Goal: Task Accomplishment & Management: Use online tool/utility

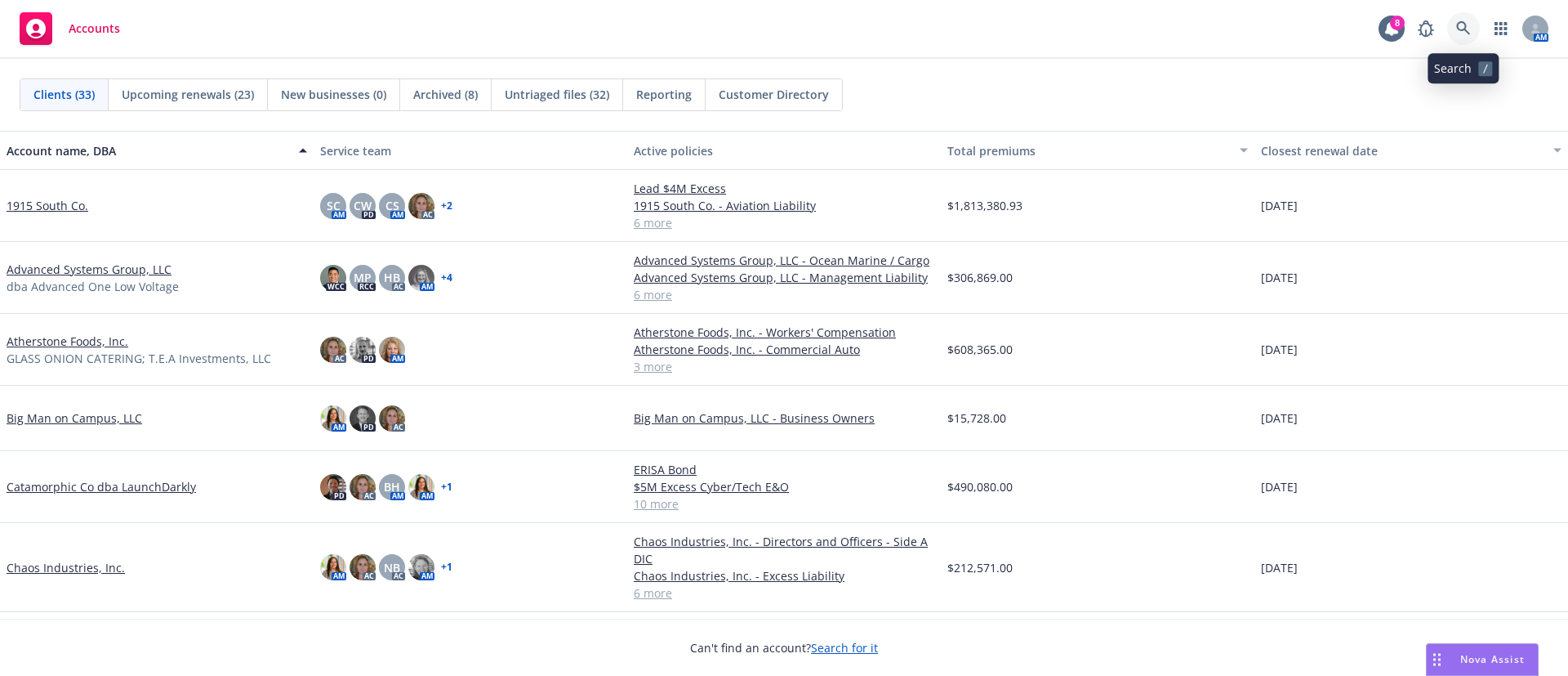
click at [1467, 30] on icon at bounding box center [1463, 28] width 13 height 14
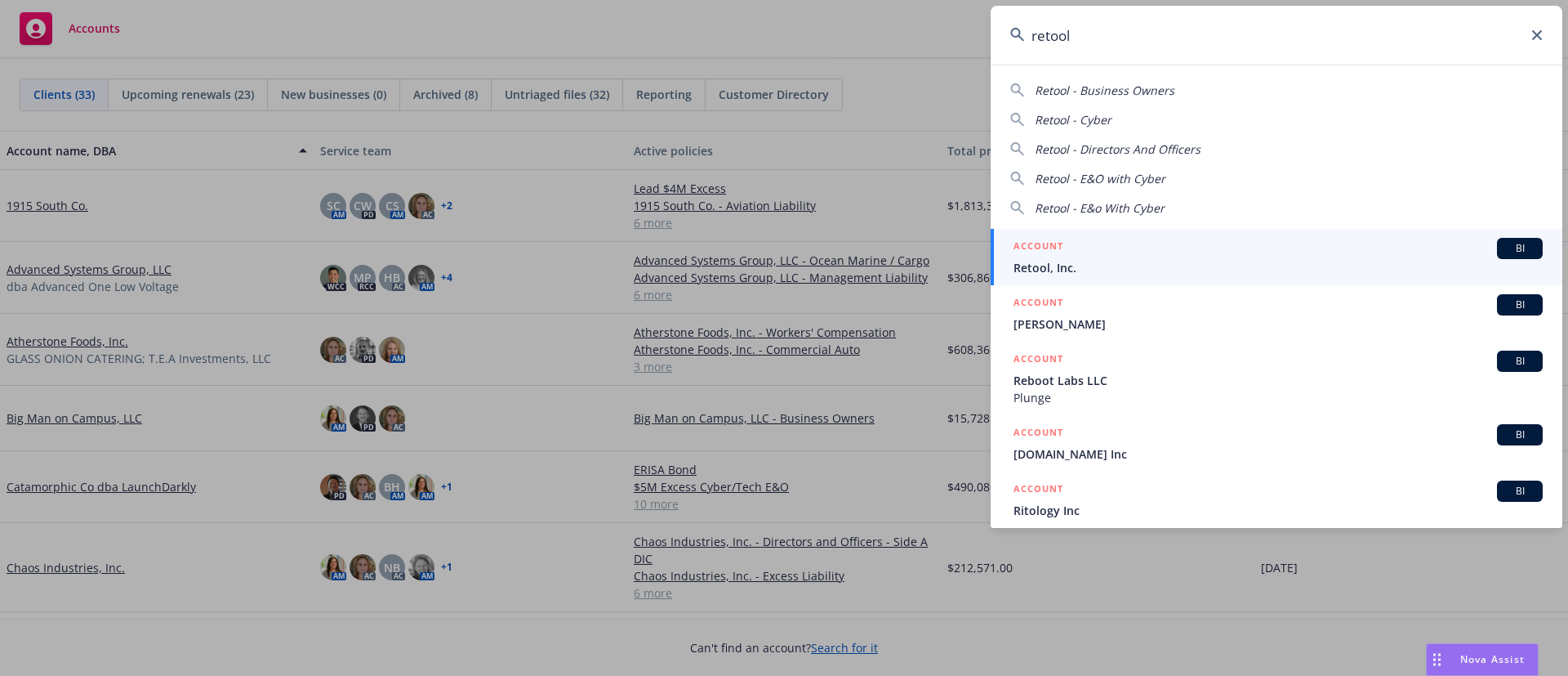
type input "retool"
click at [1102, 255] on div "ACCOUNT BI" at bounding box center [1278, 249] width 529 height 21
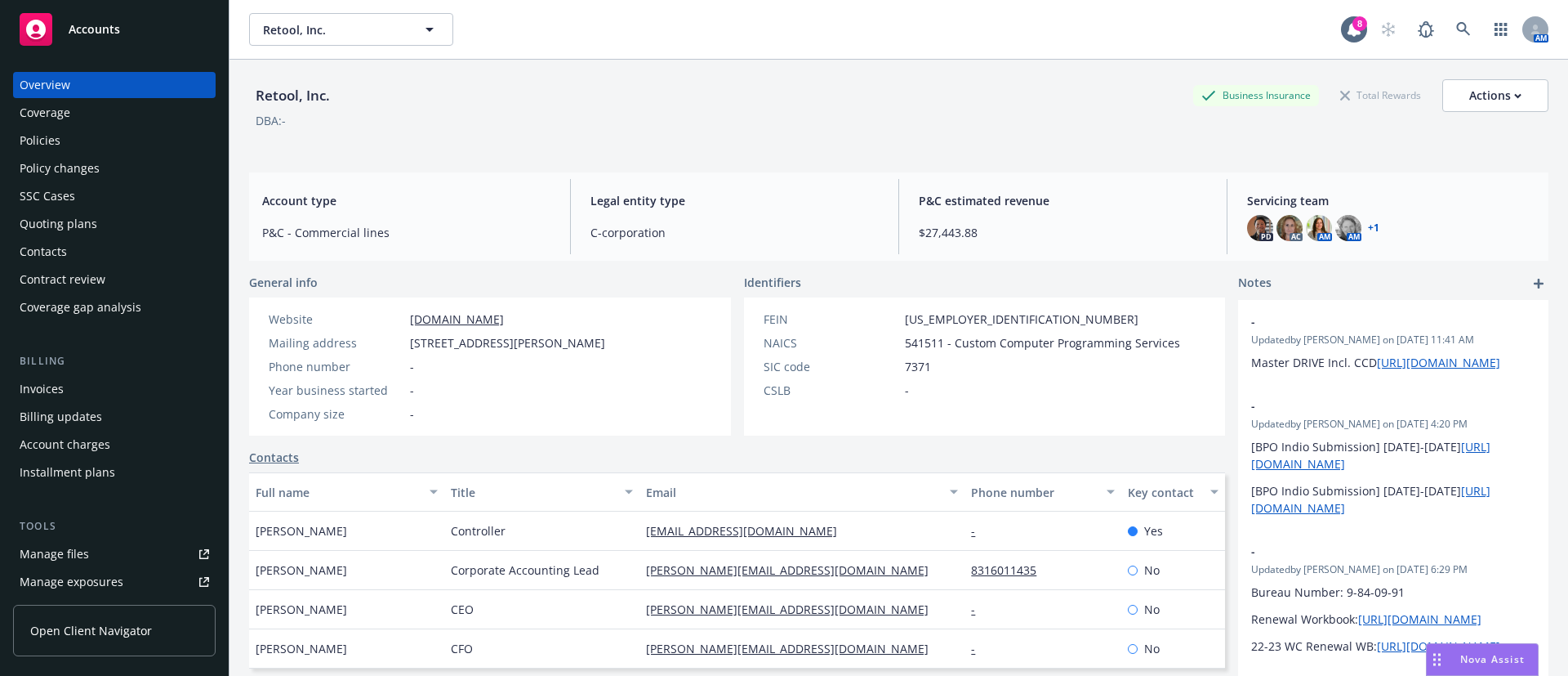
click at [105, 225] on div "Quoting plans" at bounding box center [114, 224] width 190 height 26
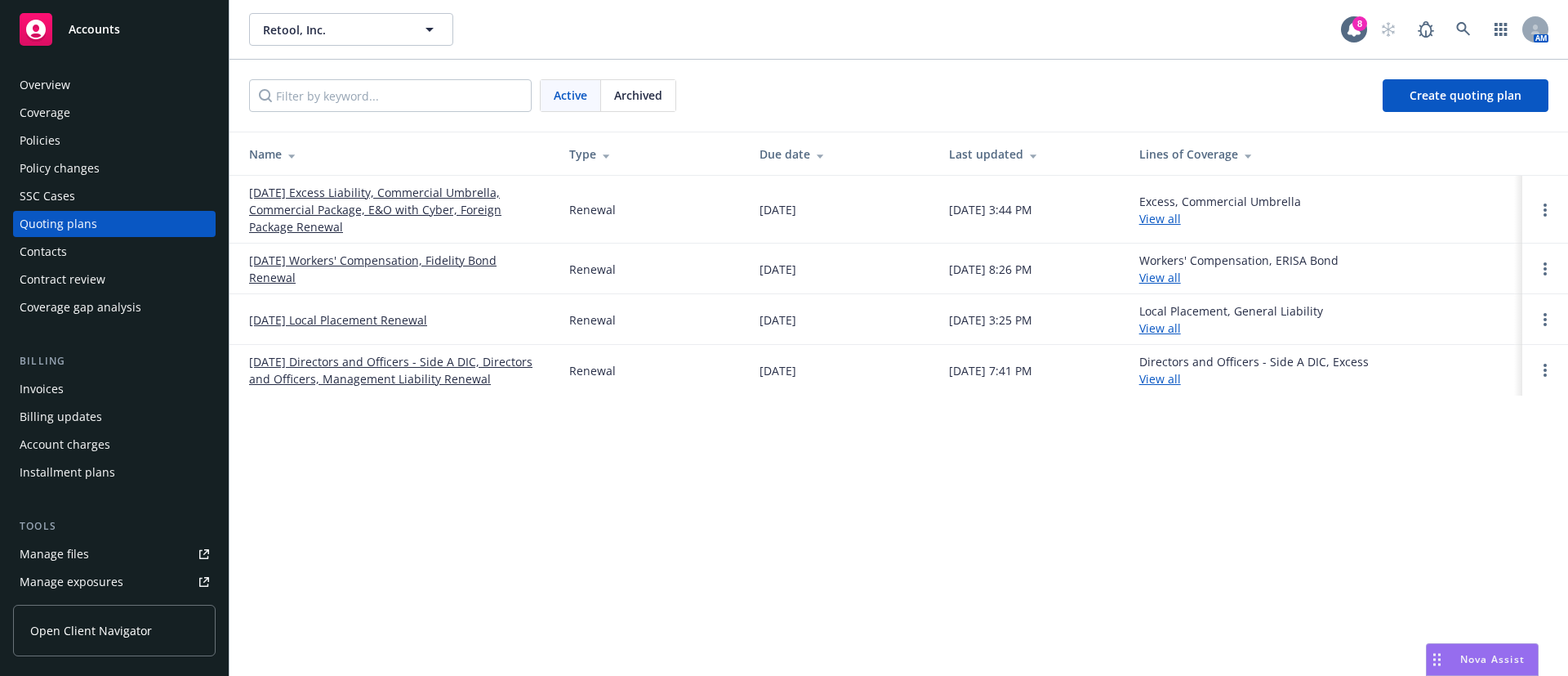
click at [346, 219] on link "08/07/25 Excess Liability, Commercial Umbrella, Commercial Package, E&O with Cy…" at bounding box center [396, 209] width 294 height 51
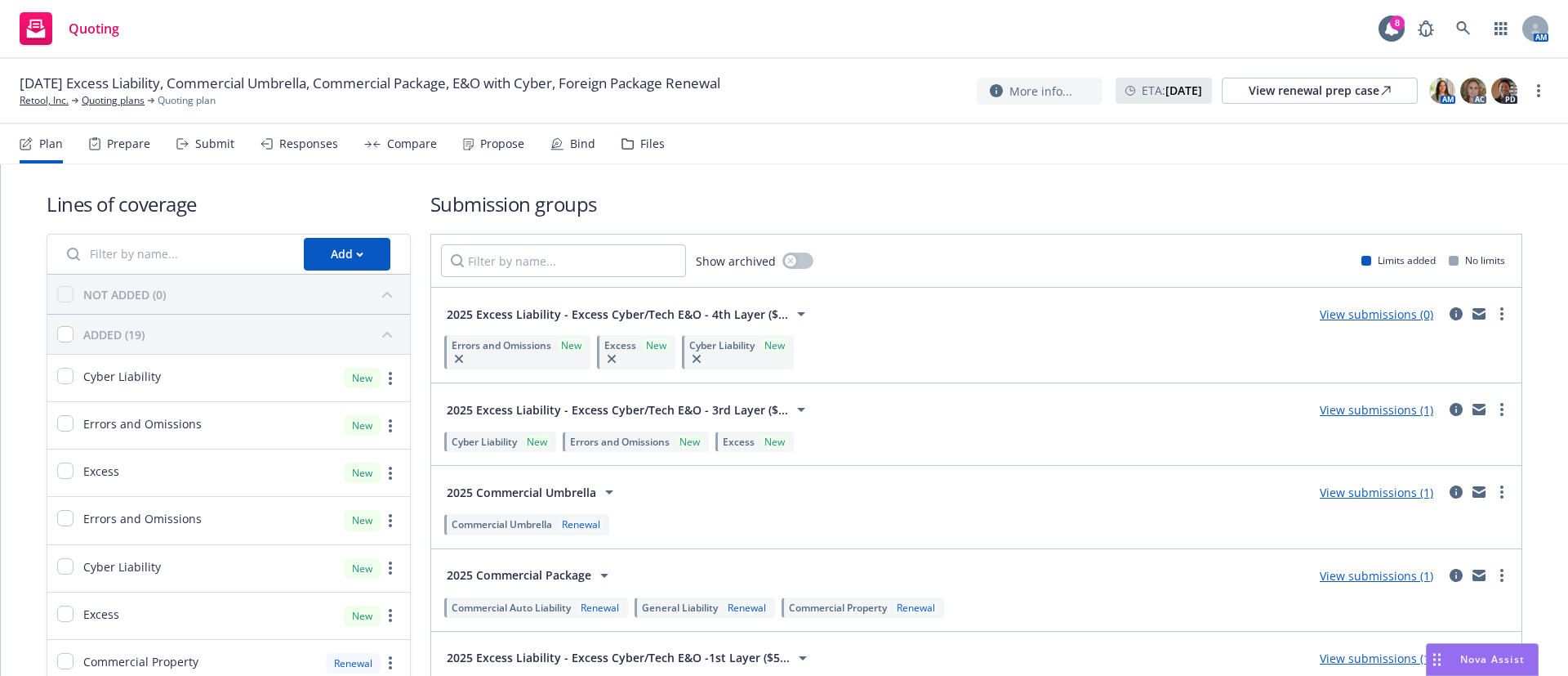
click at [206, 154] on div "Submit" at bounding box center [205, 144] width 58 height 40
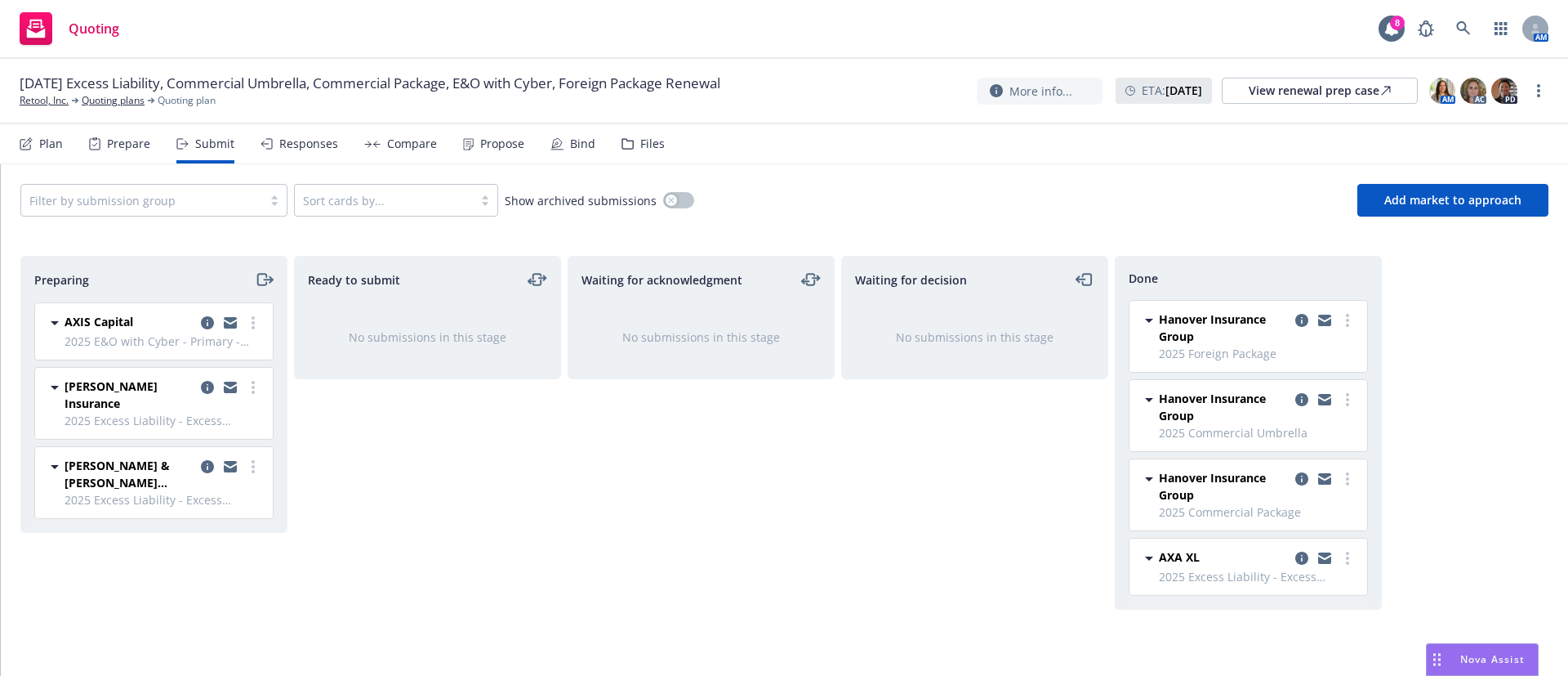
click at [61, 143] on div "Plan" at bounding box center [51, 144] width 24 height 14
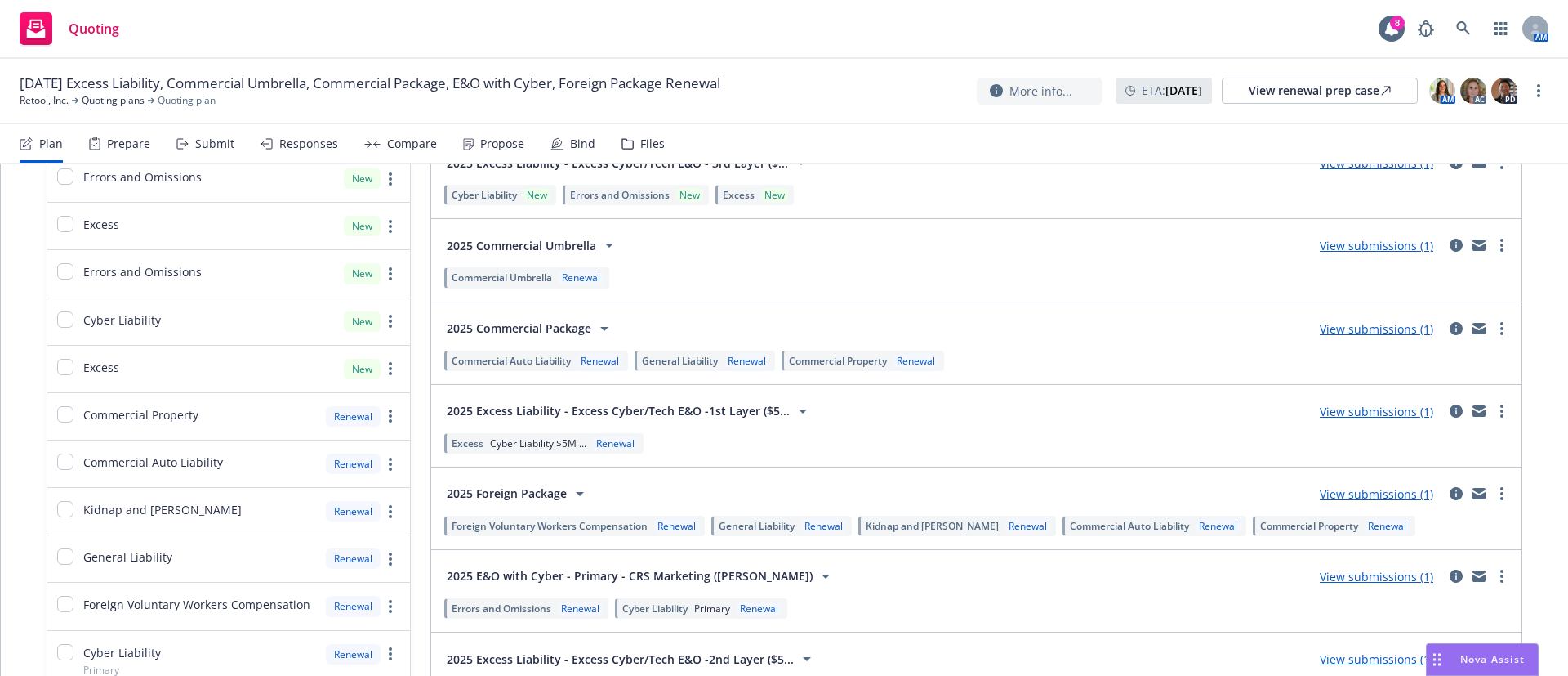
scroll to position [367, 0]
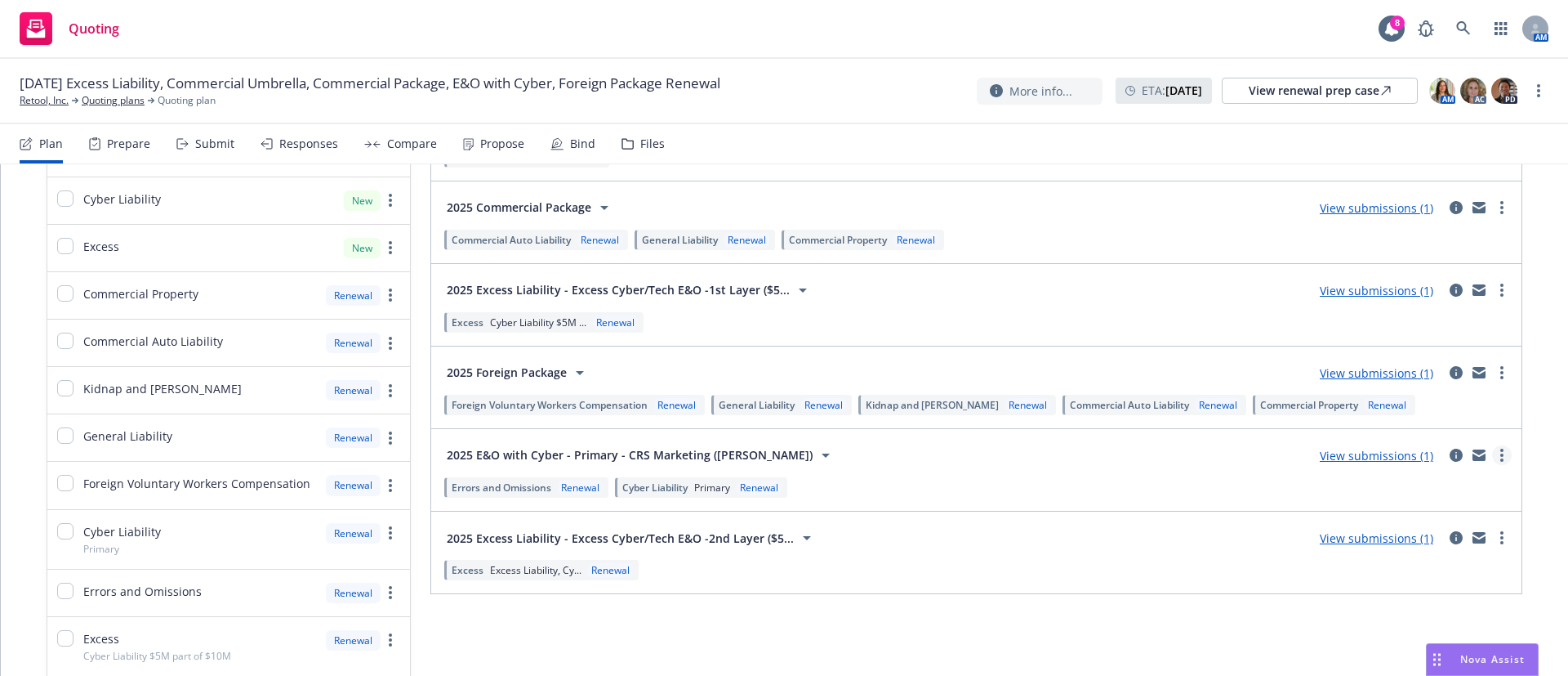
click at [1493, 451] on link "more" at bounding box center [1502, 455] width 19 height 19
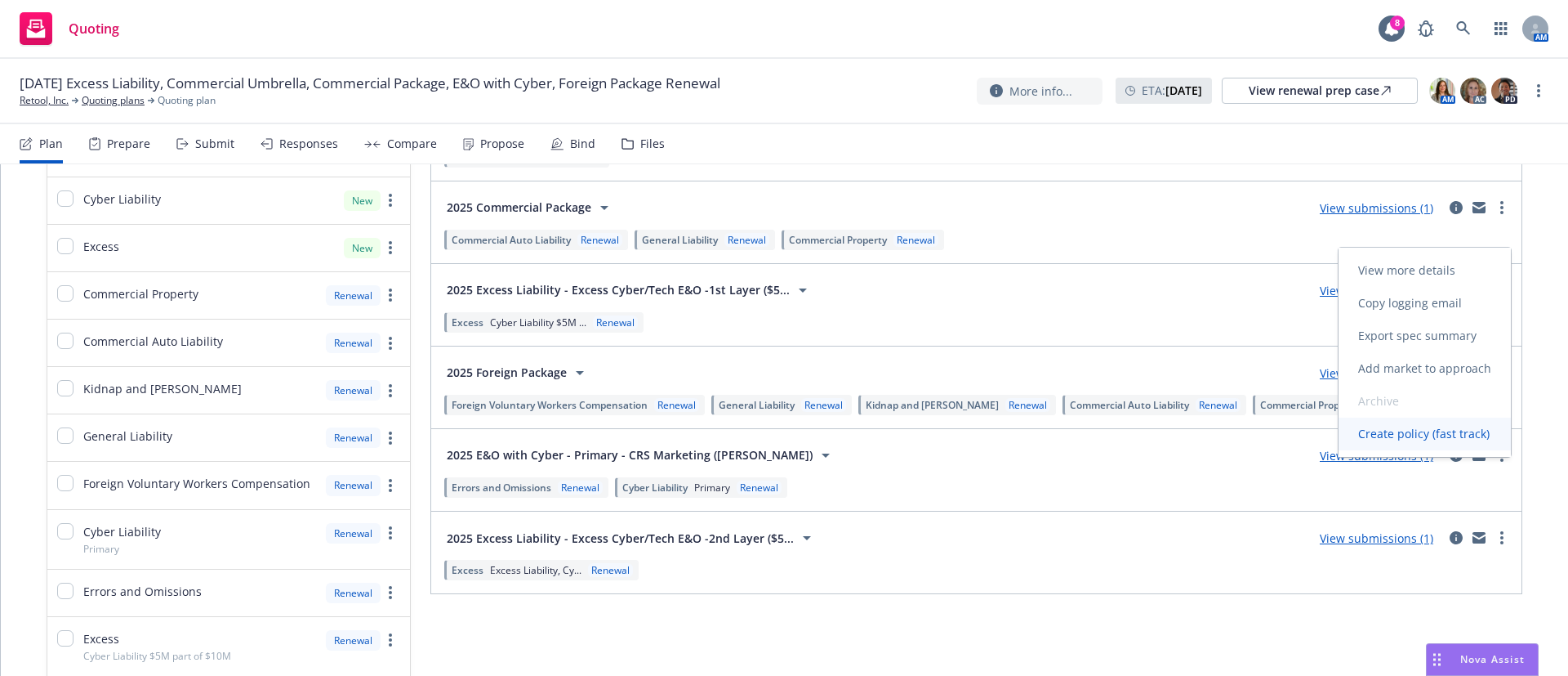
click at [1449, 433] on span "Create policy (fast track)" at bounding box center [1423, 434] width 171 height 15
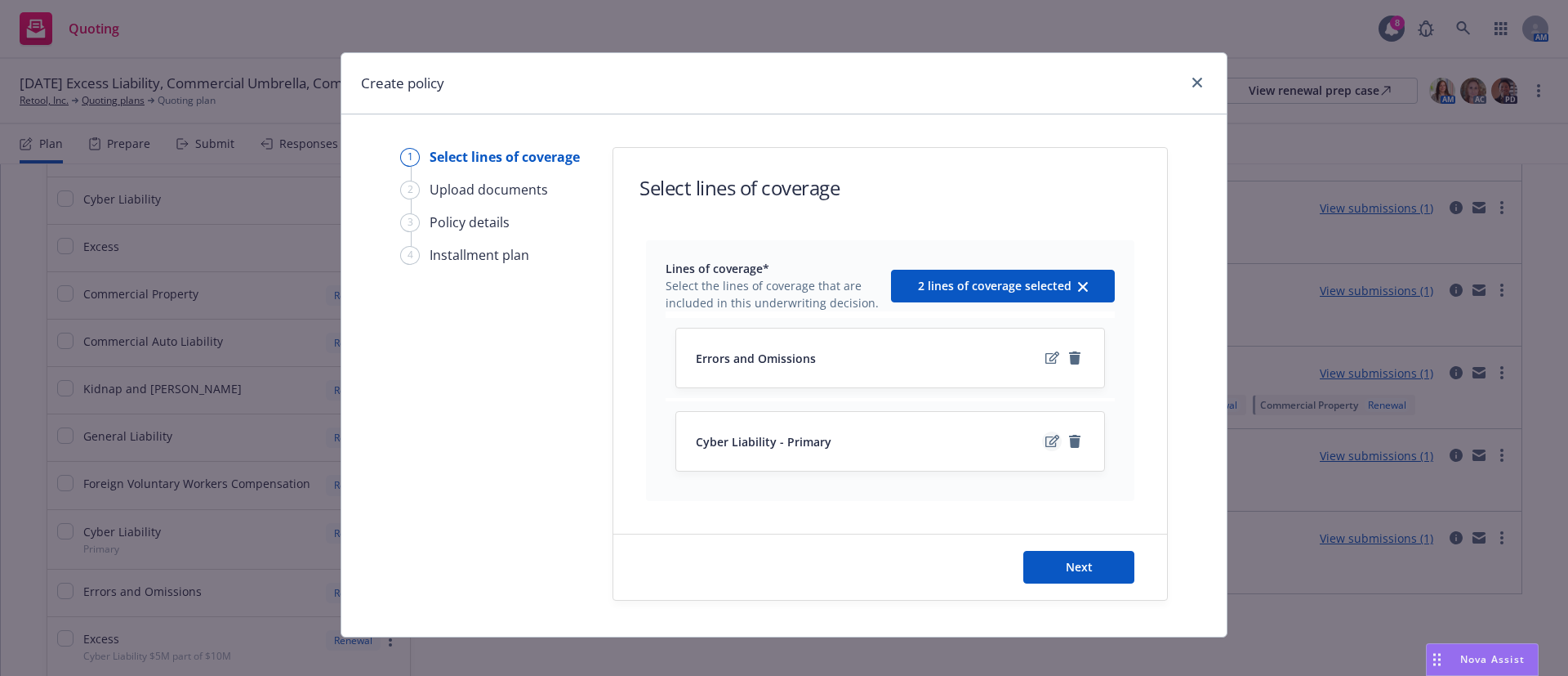
click at [1046, 442] on icon "edit" at bounding box center [1052, 442] width 13 height 14
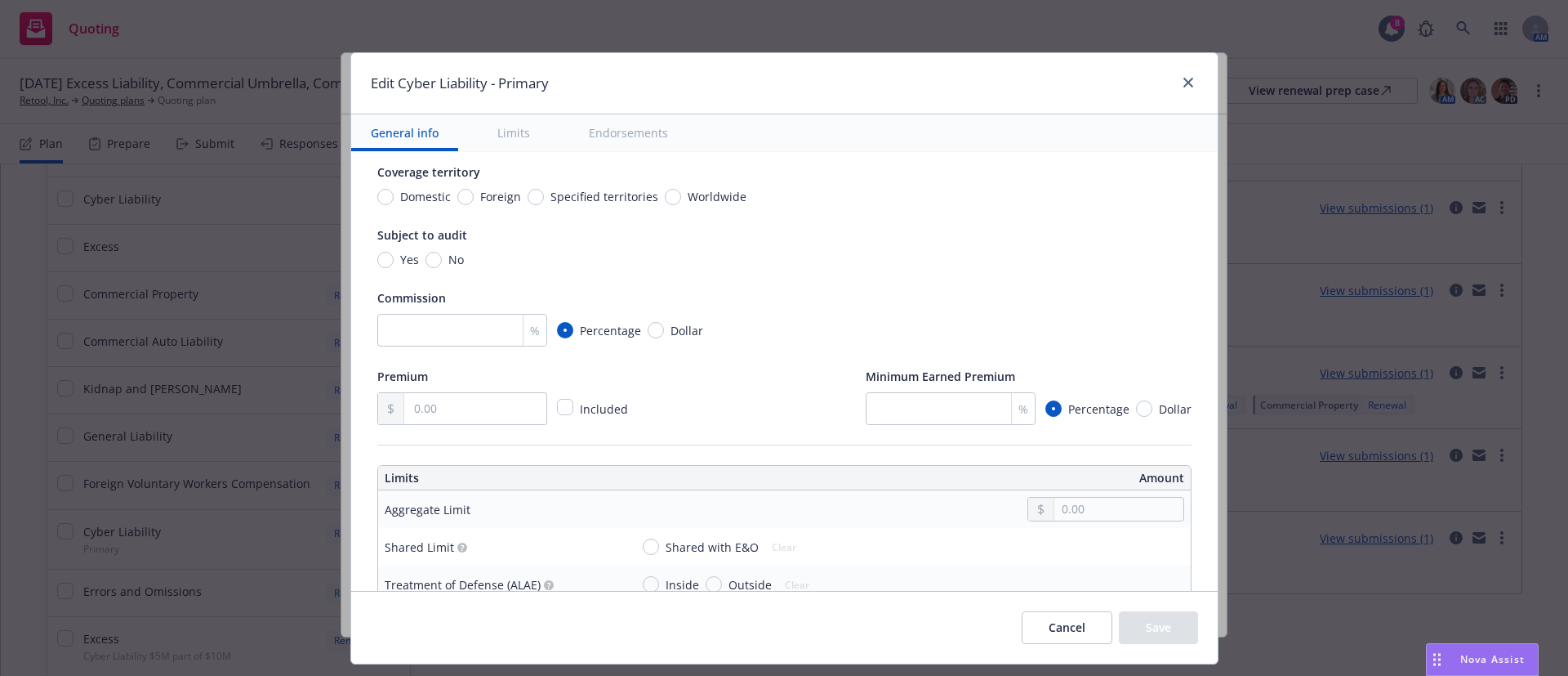
scroll to position [245, 0]
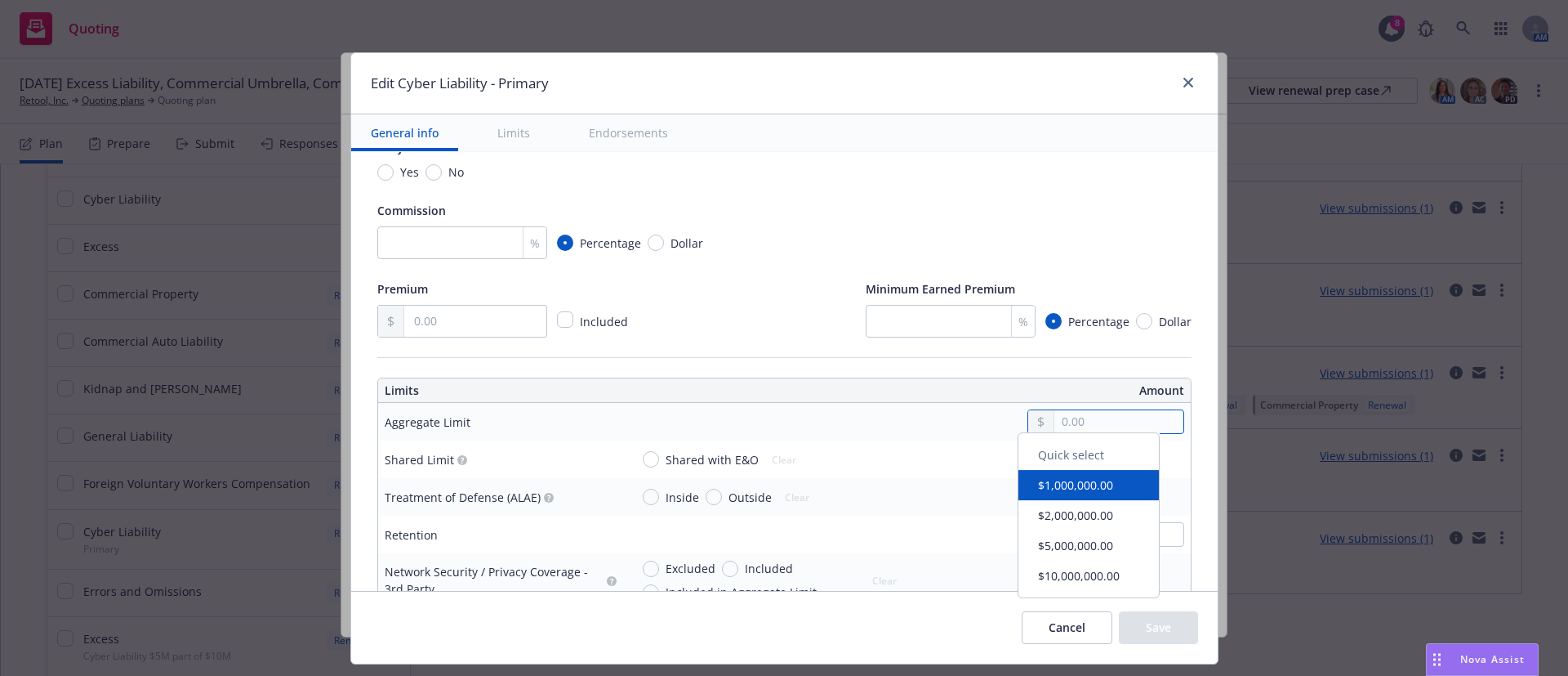
click at [1129, 427] on input "text" at bounding box center [1118, 422] width 128 height 23
type textarea "x"
type input "5,000,000.00"
click at [1053, 550] on button "$5,000,000.00" at bounding box center [1089, 554] width 141 height 30
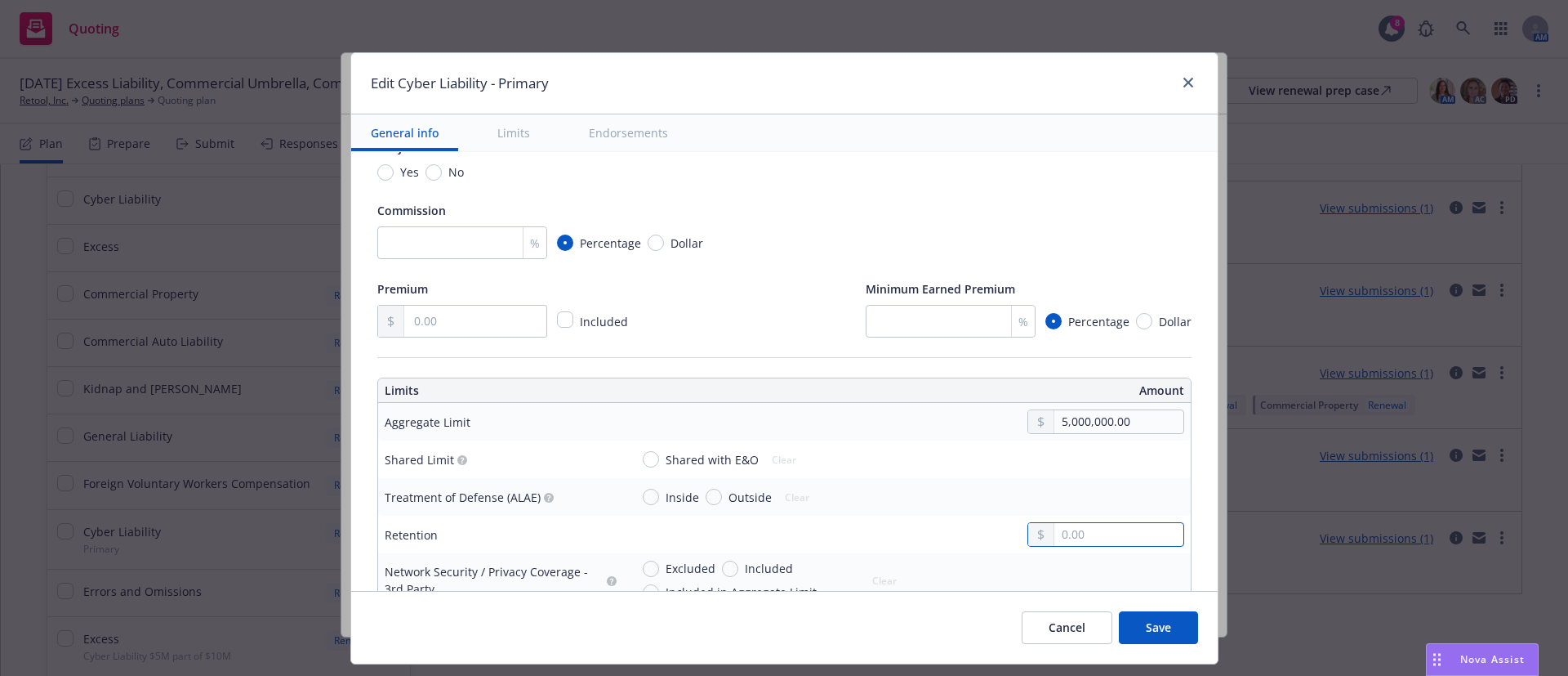
click at [1082, 536] on input "text" at bounding box center [1118, 534] width 128 height 23
type input "50,000.00"
click at [788, 314] on div "Premium Included Minimum Earned Premium % Percentage Dollar" at bounding box center [784, 308] width 814 height 59
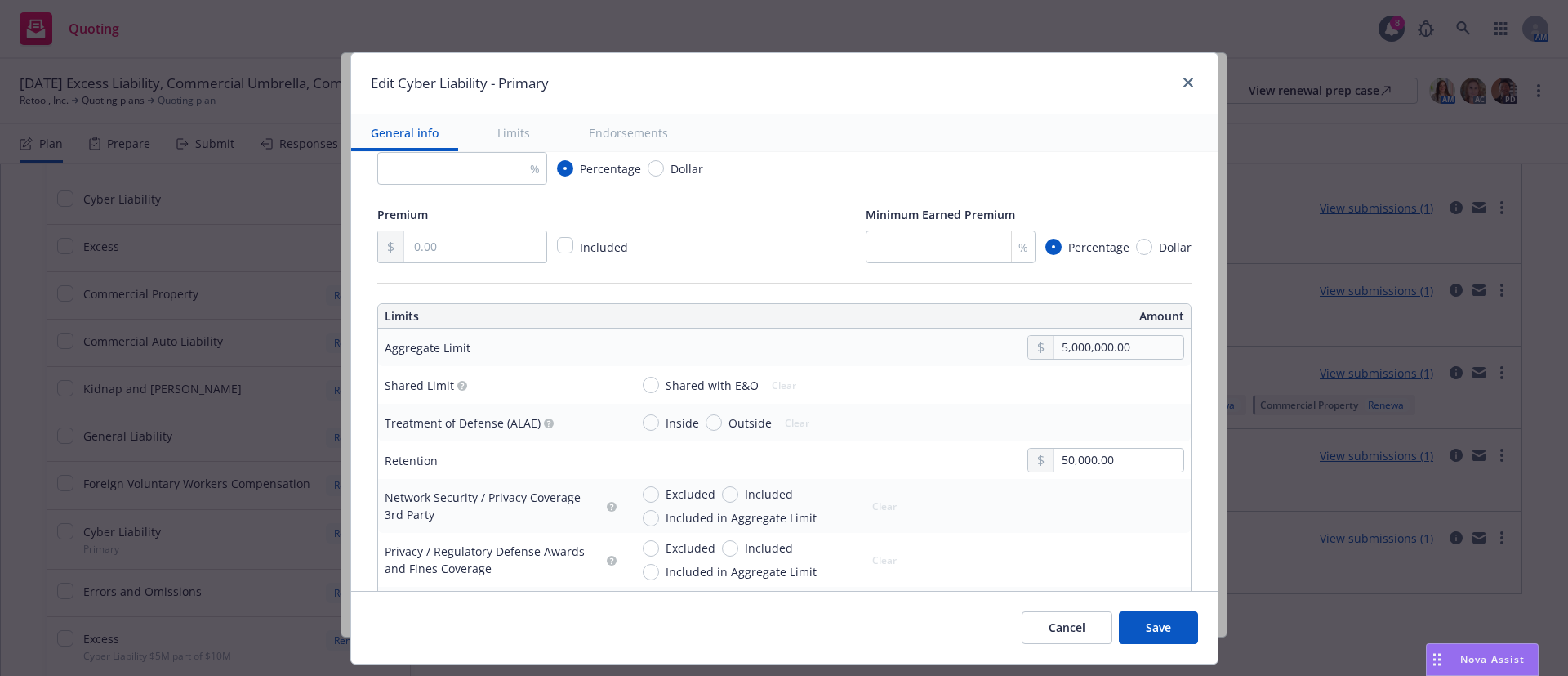
type textarea "x"
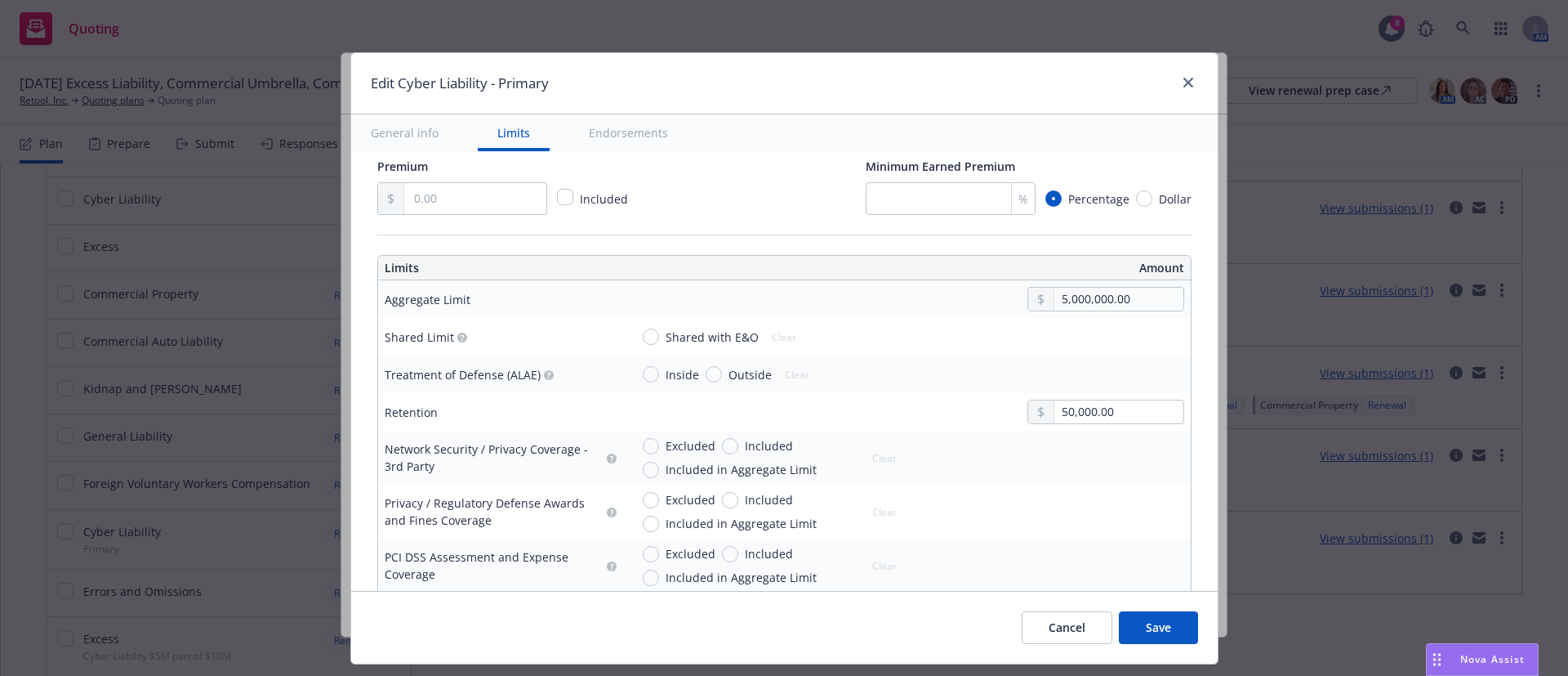
click at [745, 448] on span "Included" at bounding box center [769, 446] width 48 height 17
click at [738, 448] on input "Included" at bounding box center [730, 446] width 16 height 16
radio input "true"
click at [1083, 473] on input "text" at bounding box center [1118, 466] width 128 height 23
type textarea "x"
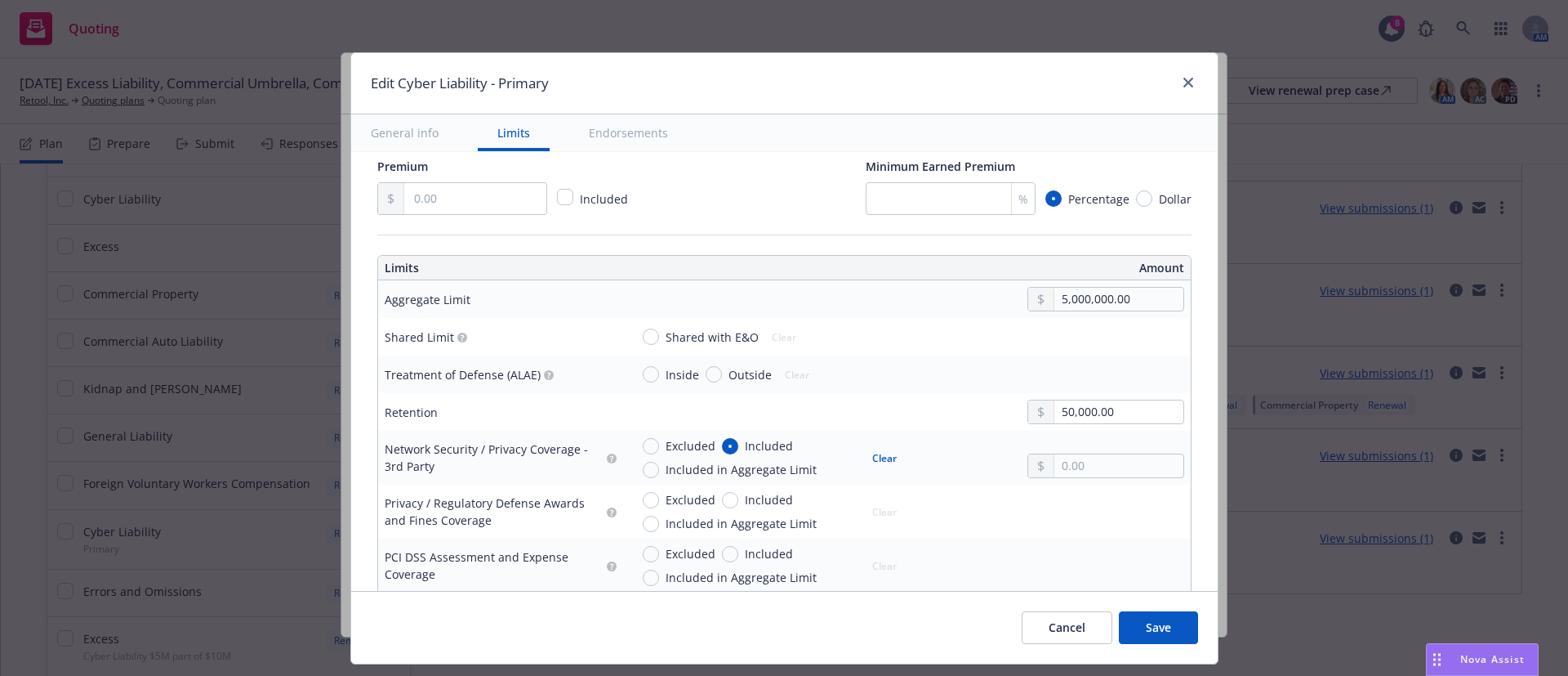
type input "5,000,000.00"
click at [1083, 598] on button "$5,000,000.00" at bounding box center [1089, 596] width 141 height 30
type textarea "x"
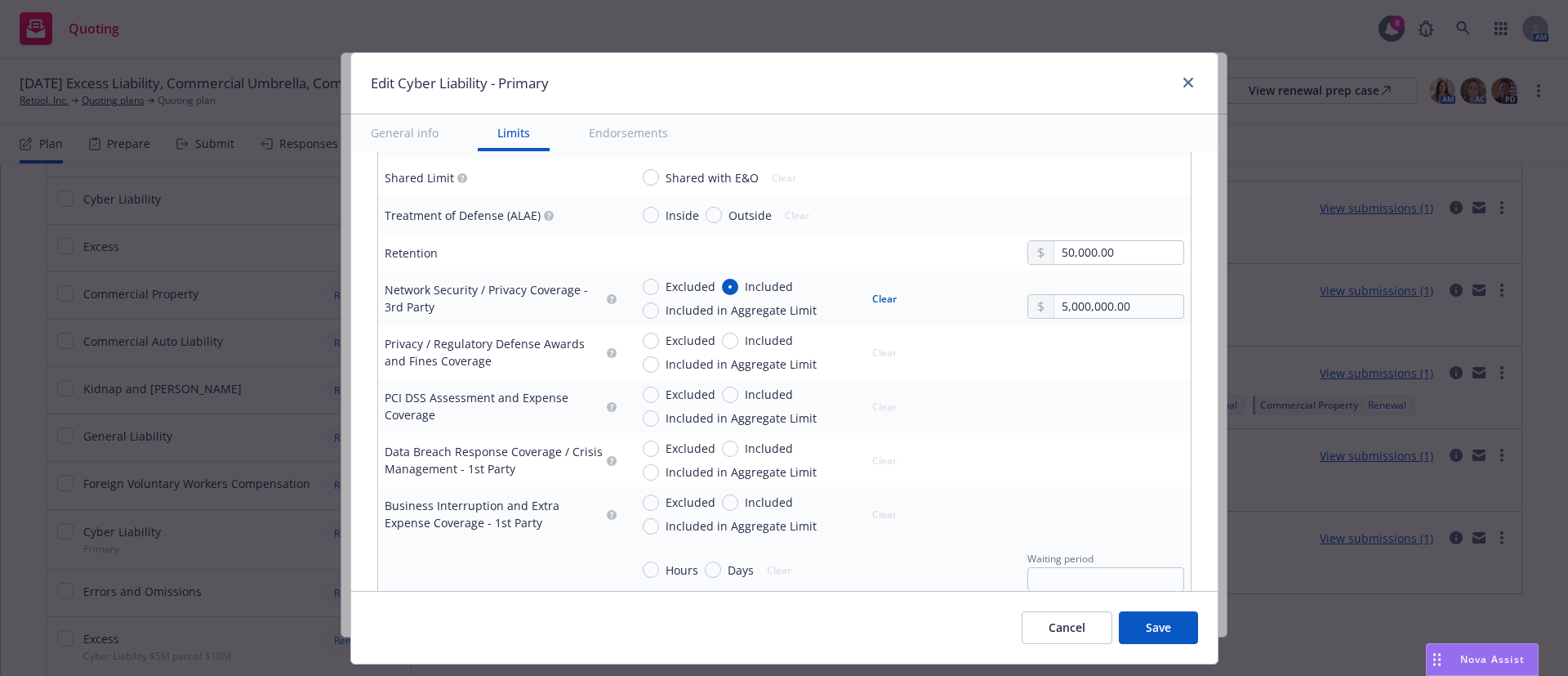
scroll to position [613, 0]
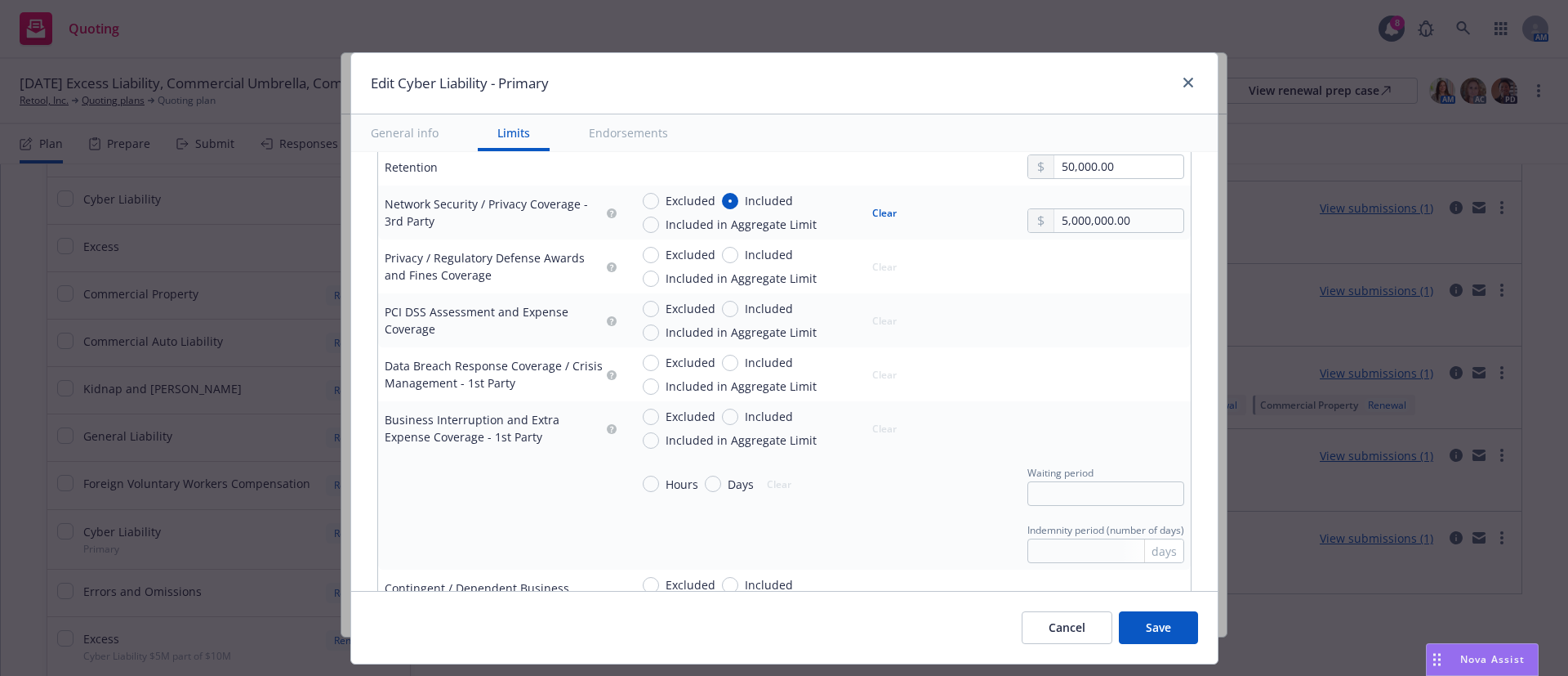
click at [757, 253] on span "Included" at bounding box center [769, 255] width 48 height 17
click at [738, 253] on input "Included" at bounding box center [730, 255] width 16 height 16
radio input "true"
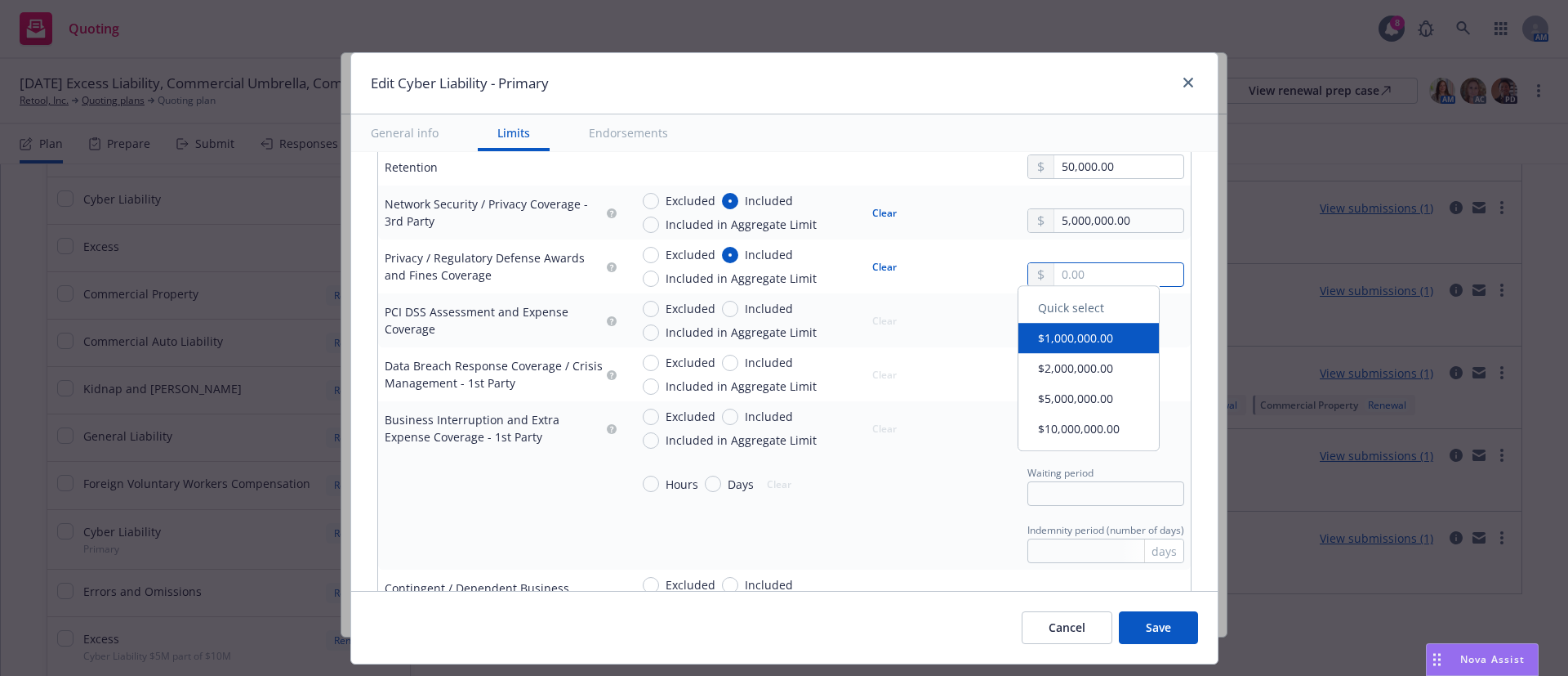
click at [1091, 284] on input "text" at bounding box center [1118, 275] width 128 height 23
type textarea "x"
type input "5,000,000.00"
click at [1070, 402] on button "$5,000,000.00" at bounding box center [1089, 406] width 141 height 30
click at [745, 303] on span "Included" at bounding box center [769, 309] width 48 height 17
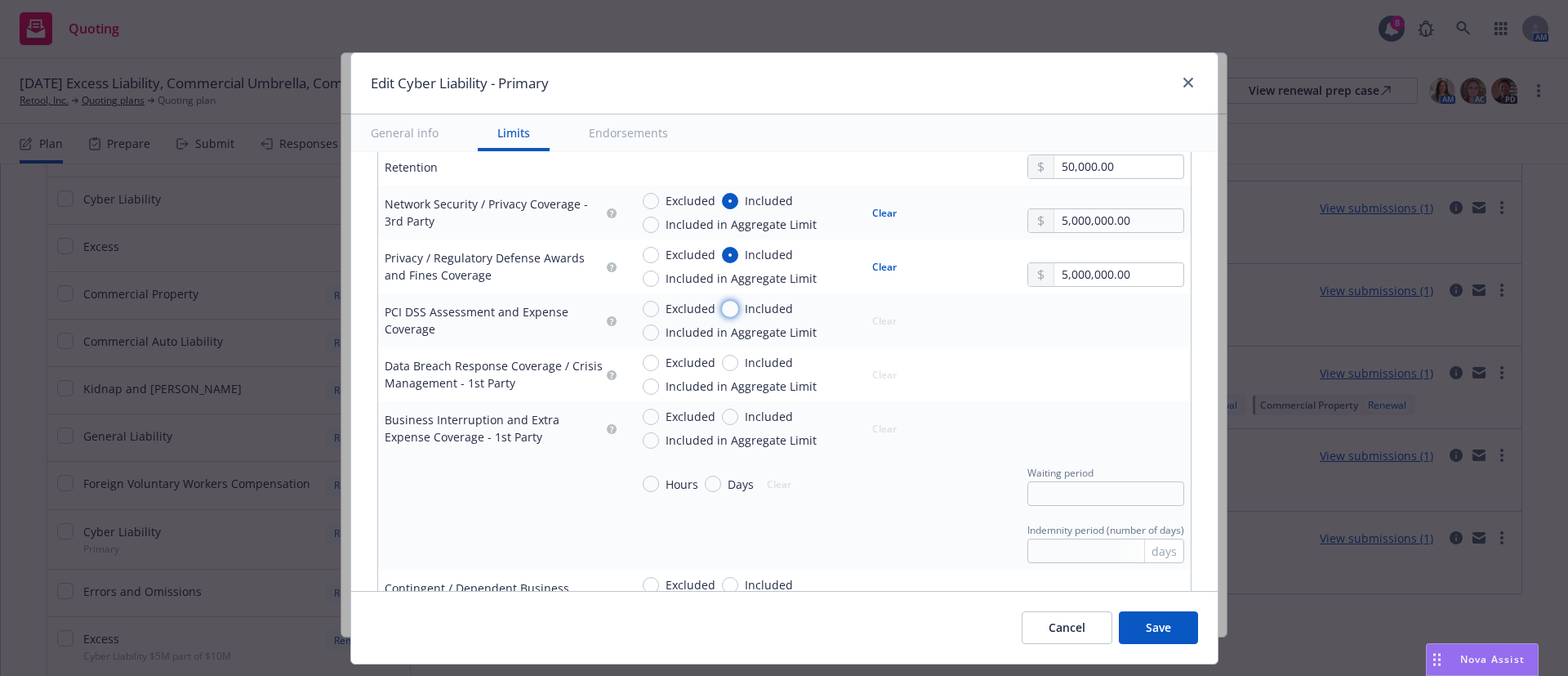
click at [738, 303] on input "Included" at bounding box center [730, 309] width 16 height 16
radio input "true"
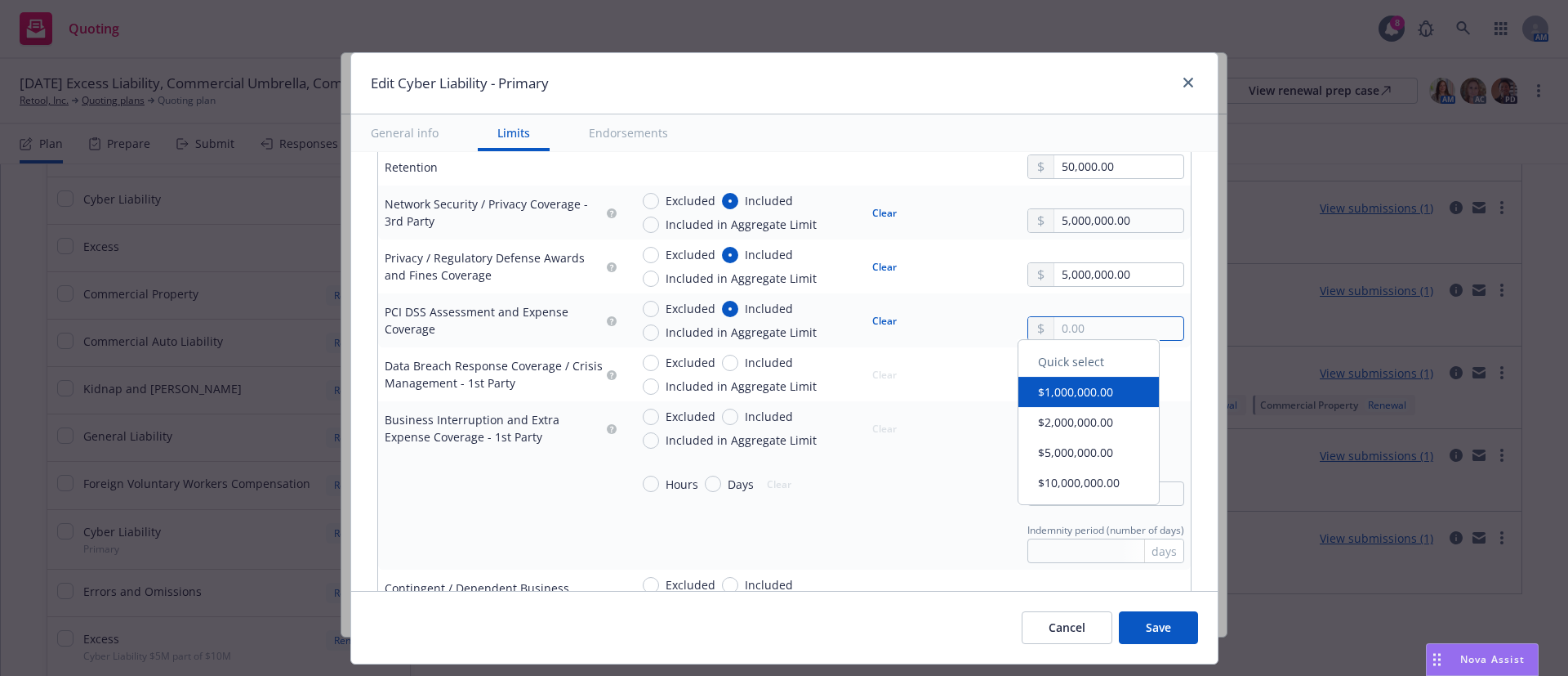
click at [1100, 329] on input "text" at bounding box center [1118, 329] width 128 height 23
type textarea "x"
type input "5,000,000.00"
click at [1104, 458] on button "$5,000,000.00" at bounding box center [1089, 460] width 141 height 30
click at [879, 511] on td "Hours Days Clear Waiting period" at bounding box center [907, 483] width 568 height 57
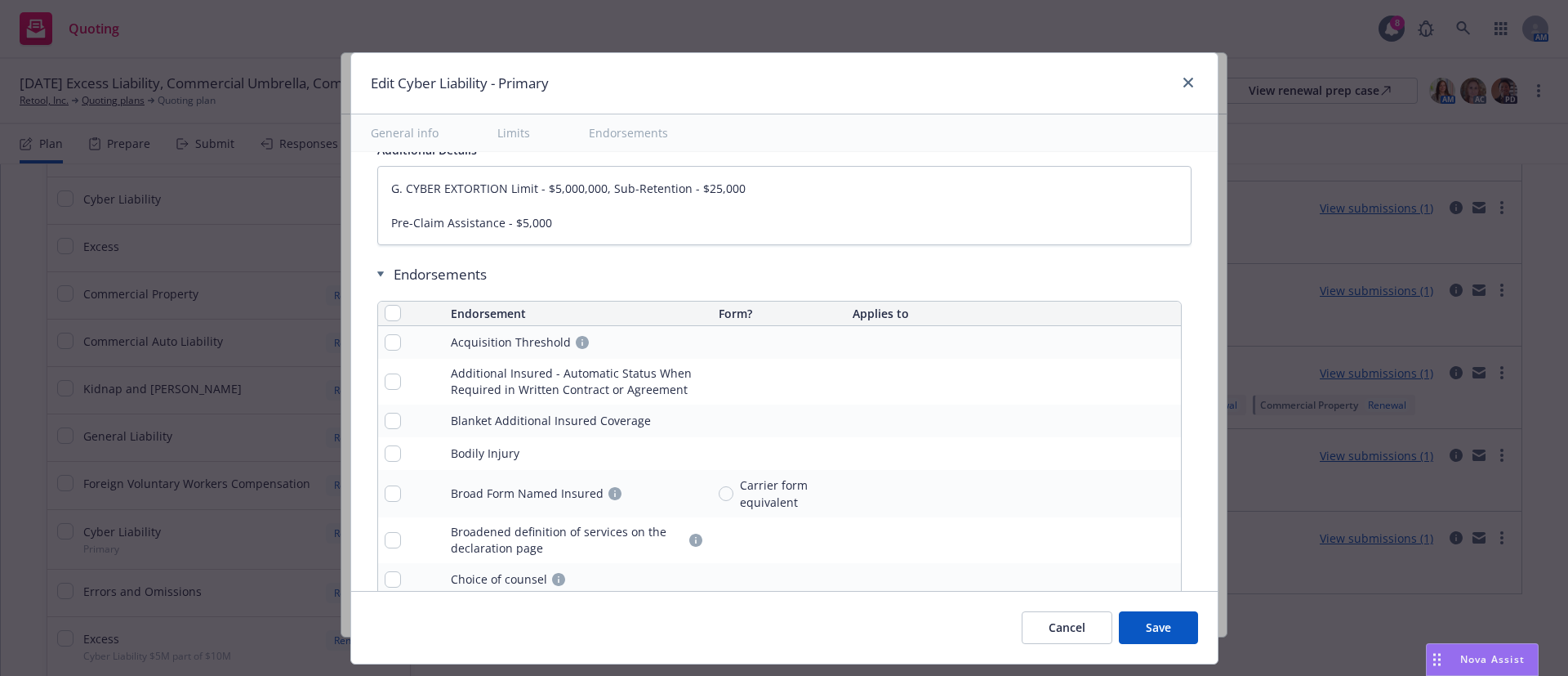
type textarea "x"
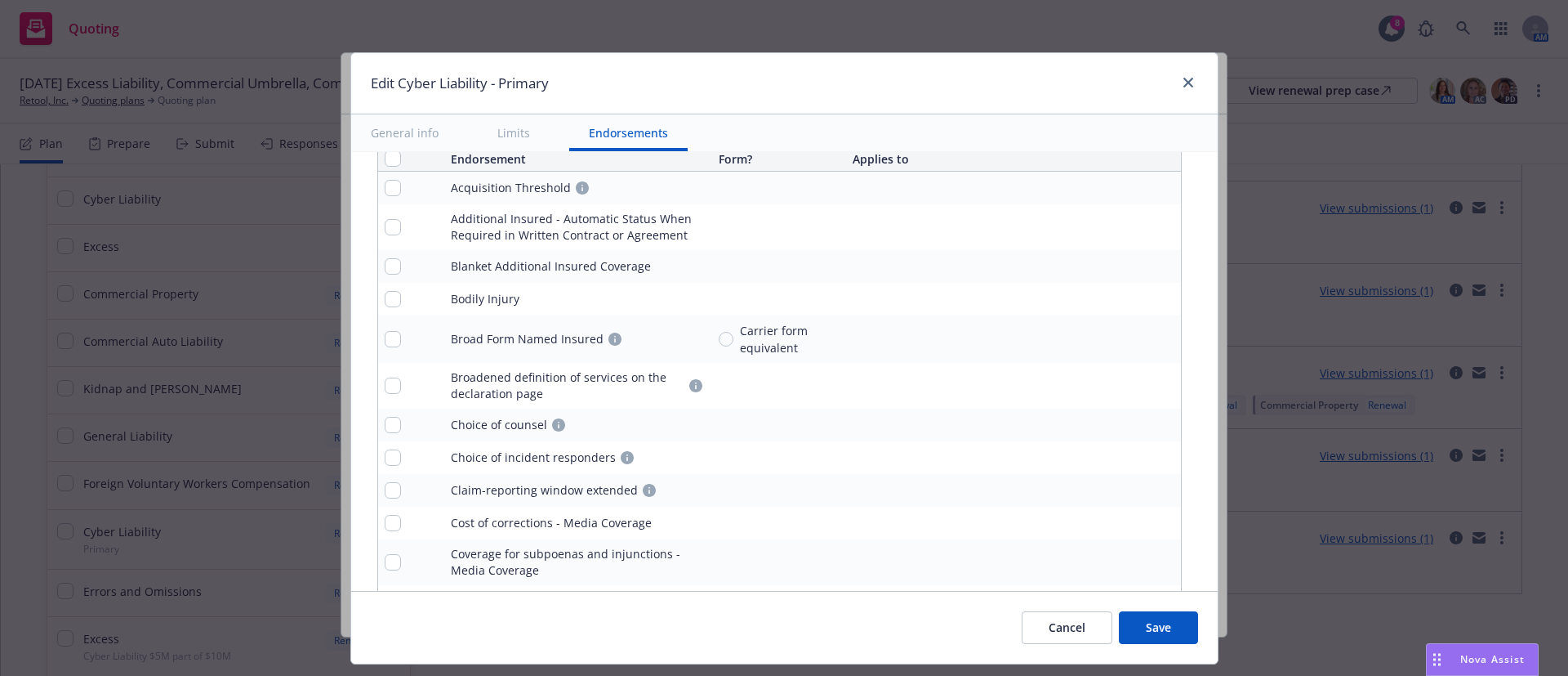
scroll to position [3217, 0]
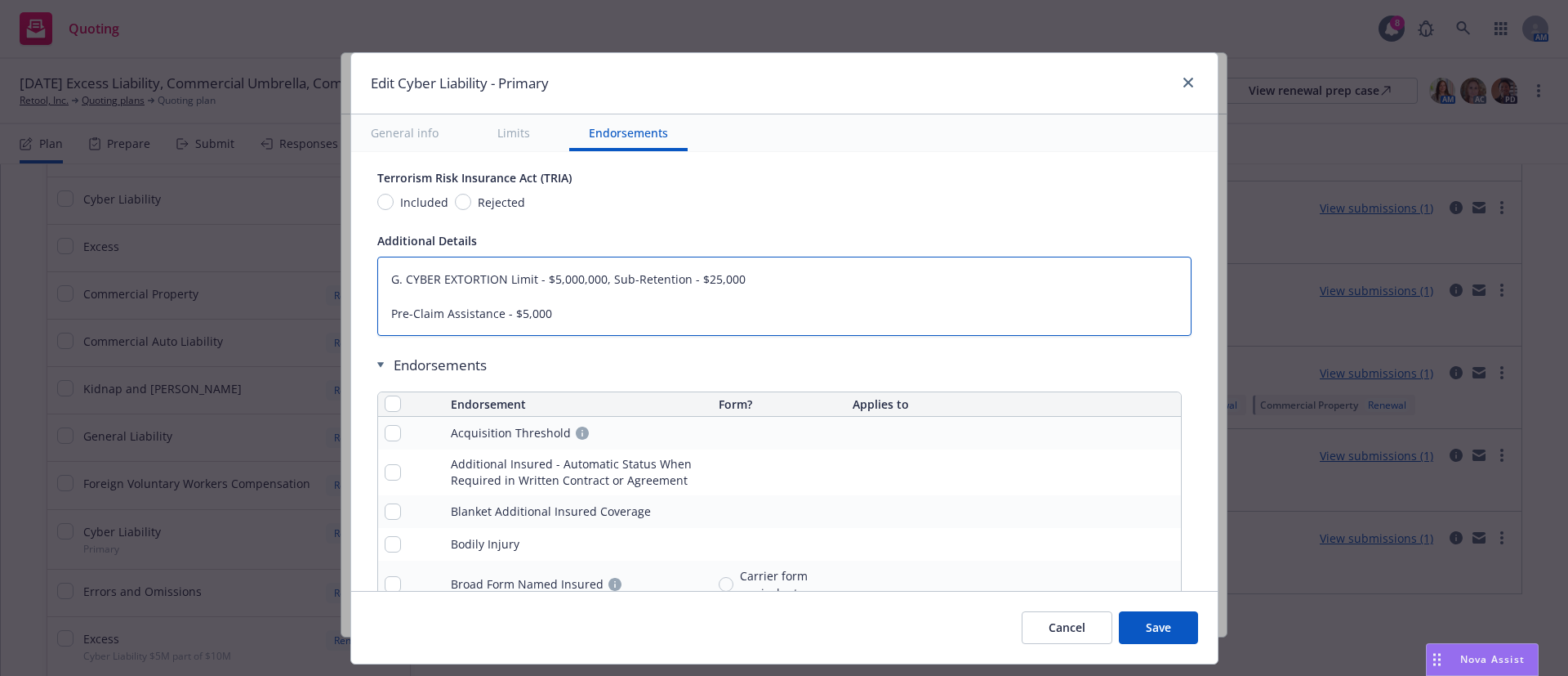
drag, startPoint x: 591, startPoint y: 315, endPoint x: 341, endPoint y: 249, distance: 258.6
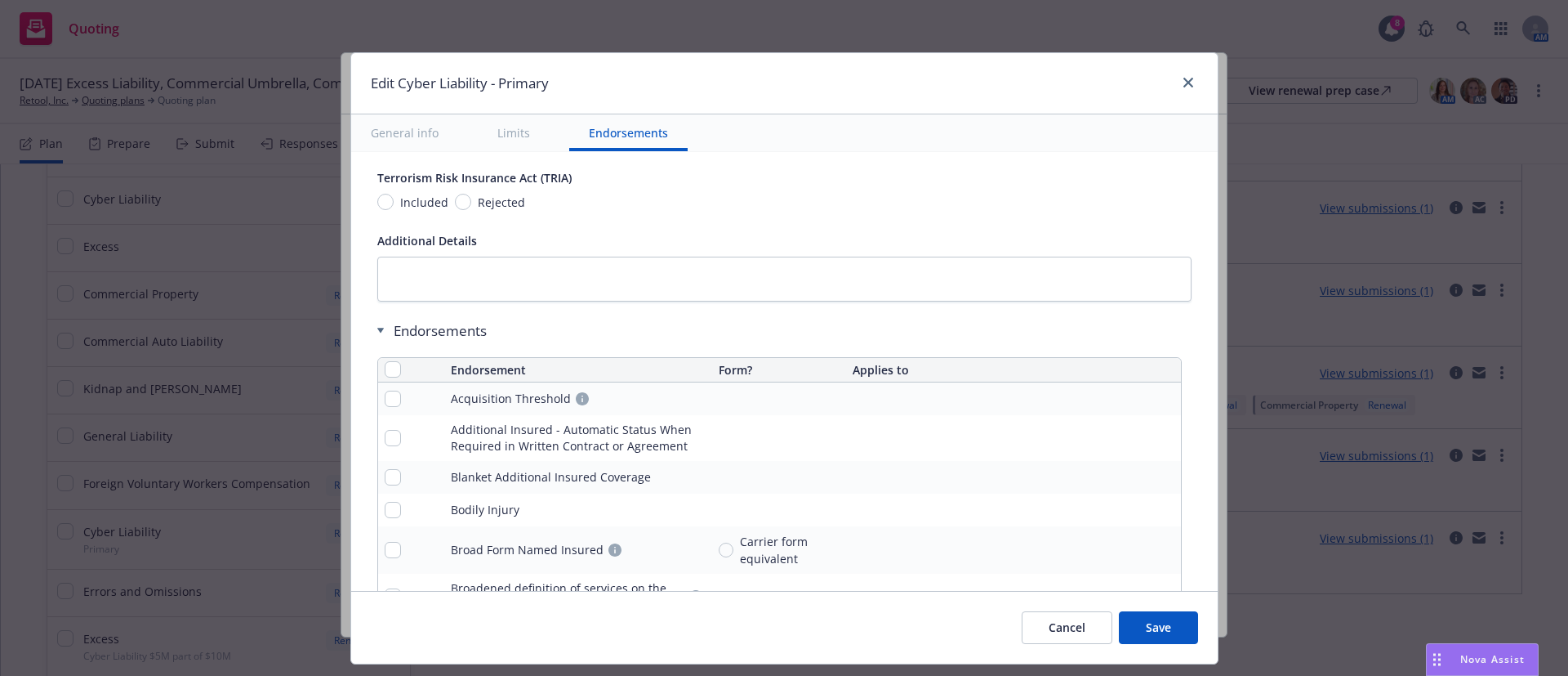
click at [1060, 631] on button "Cancel" at bounding box center [1067, 628] width 91 height 33
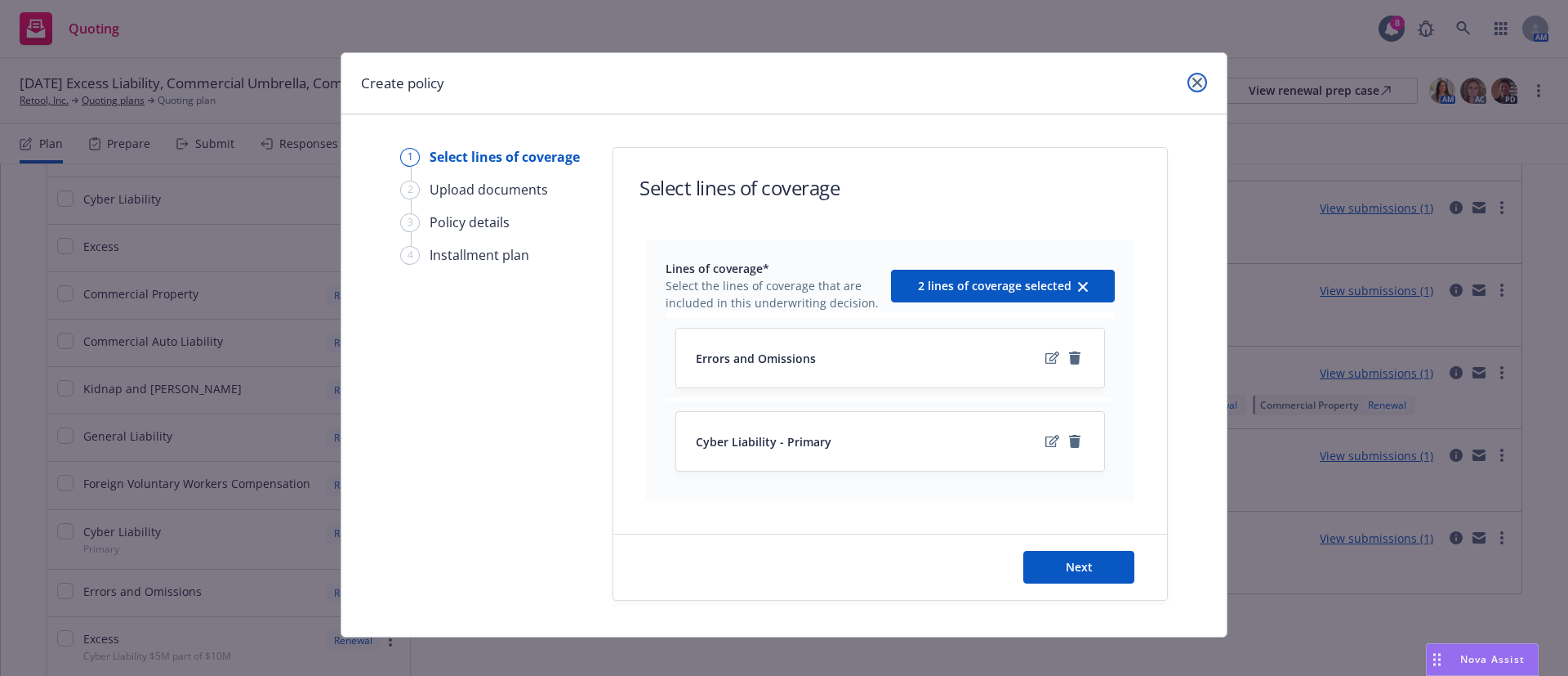
click at [1193, 79] on icon "close" at bounding box center [1198, 83] width 10 height 10
